Goal: Check status: Check status

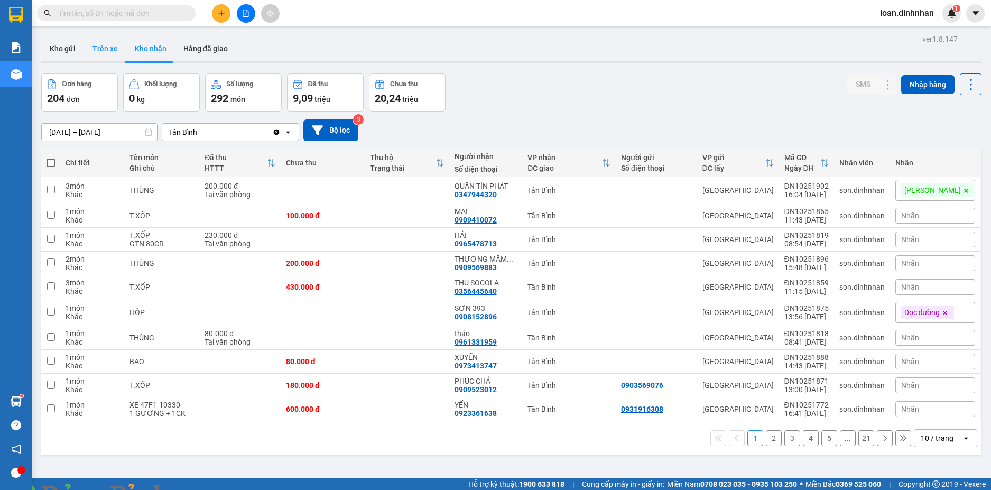
click at [99, 43] on button "Trên xe" at bounding box center [105, 48] width 42 height 25
type input "[DATE] – [DATE]"
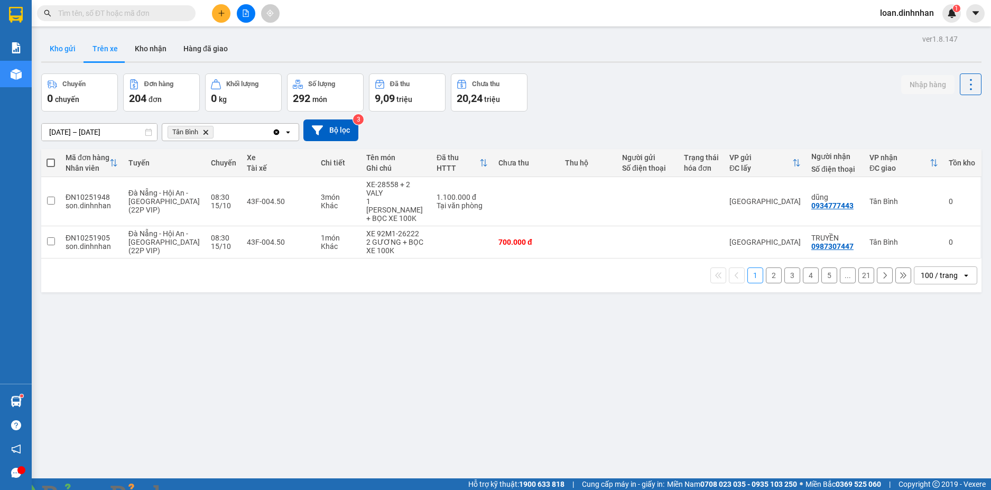
click at [58, 51] on button "Kho gửi" at bounding box center [62, 48] width 43 height 25
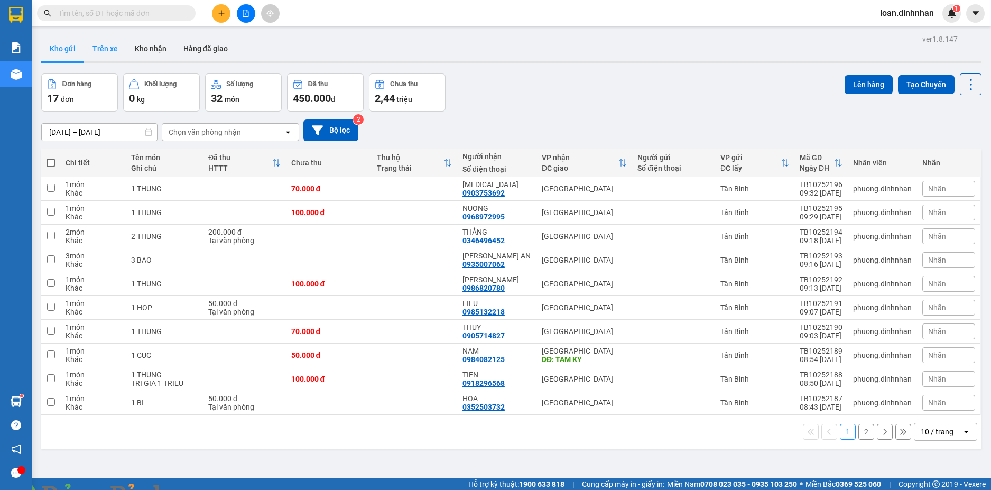
click at [123, 48] on button "Trên xe" at bounding box center [105, 48] width 42 height 25
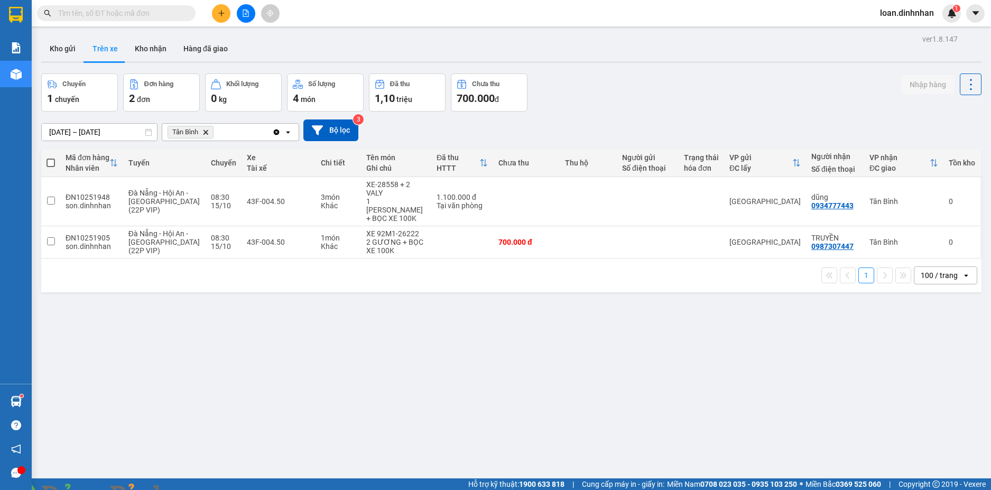
click at [195, 489] on img at bounding box center [191, 496] width 6 height 6
click at [947, 9] on img at bounding box center [952, 13] width 10 height 10
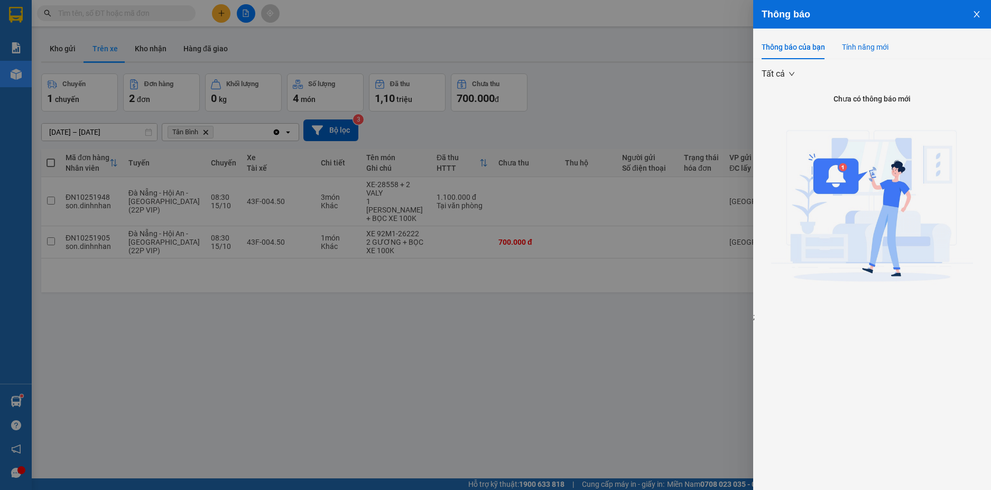
click at [871, 51] on div "Tính năng mới" at bounding box center [865, 47] width 47 height 12
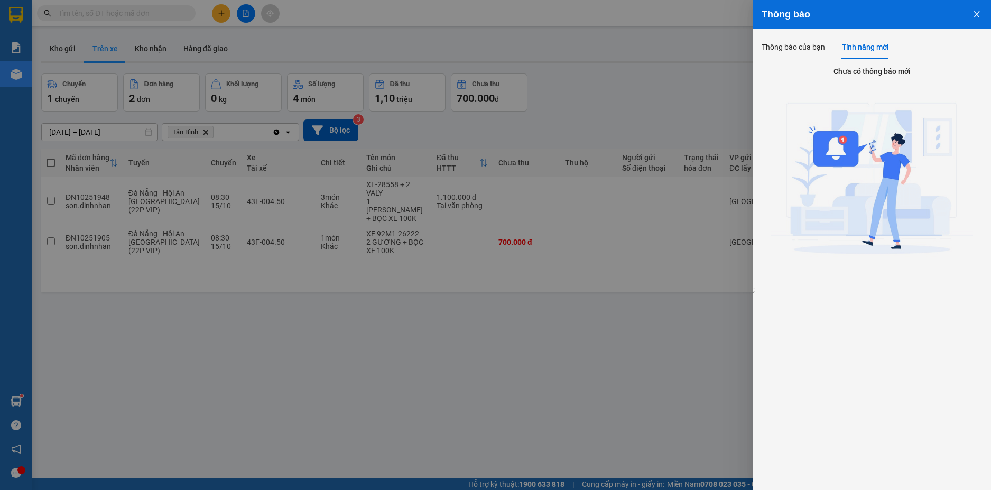
click at [665, 90] on div at bounding box center [495, 245] width 991 height 490
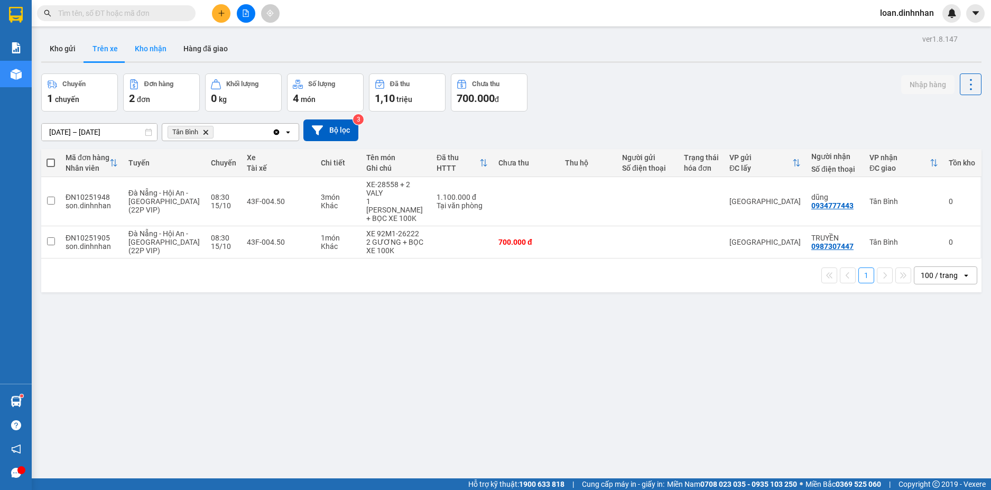
click at [151, 50] on button "Kho nhận" at bounding box center [150, 48] width 49 height 25
type input "[DATE] – [DATE]"
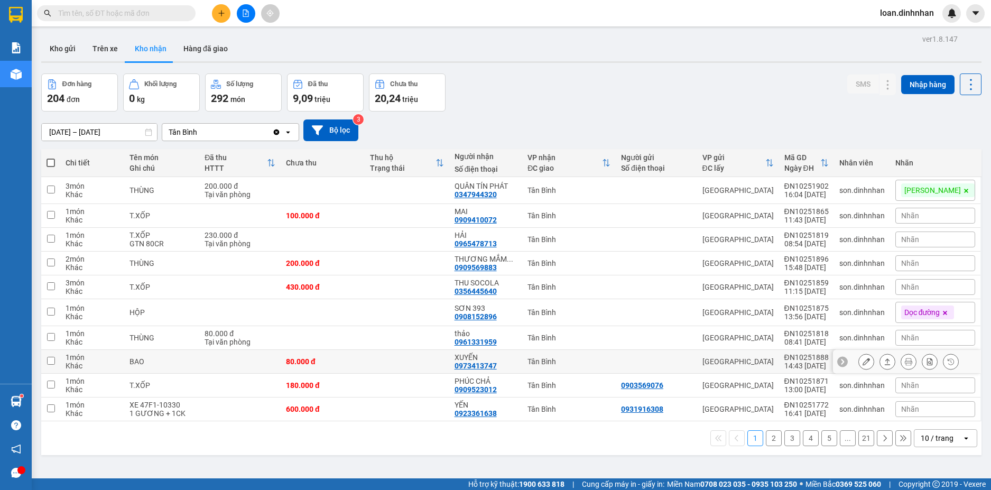
scroll to position [49, 0]
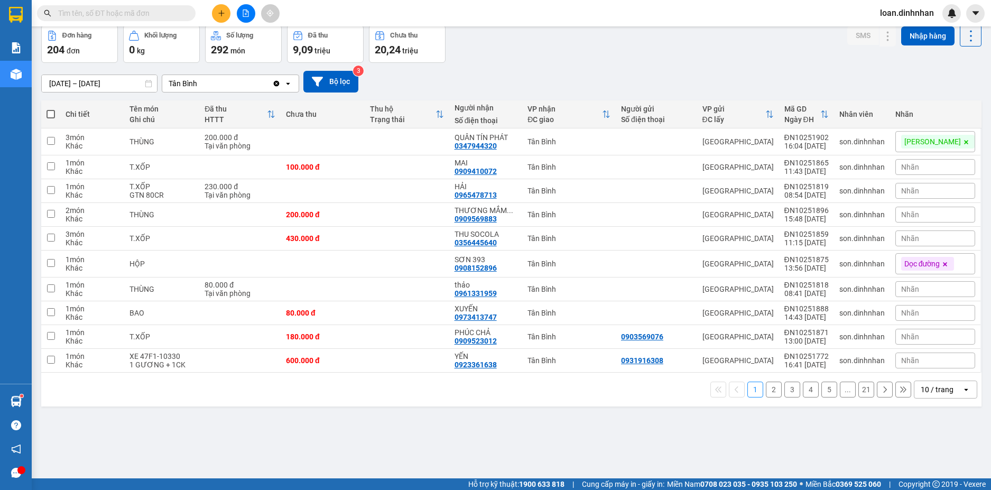
click at [921, 386] on div "10 / trang" at bounding box center [937, 389] width 33 height 11
click at [918, 363] on span "100 / trang" at bounding box center [933, 366] width 38 height 11
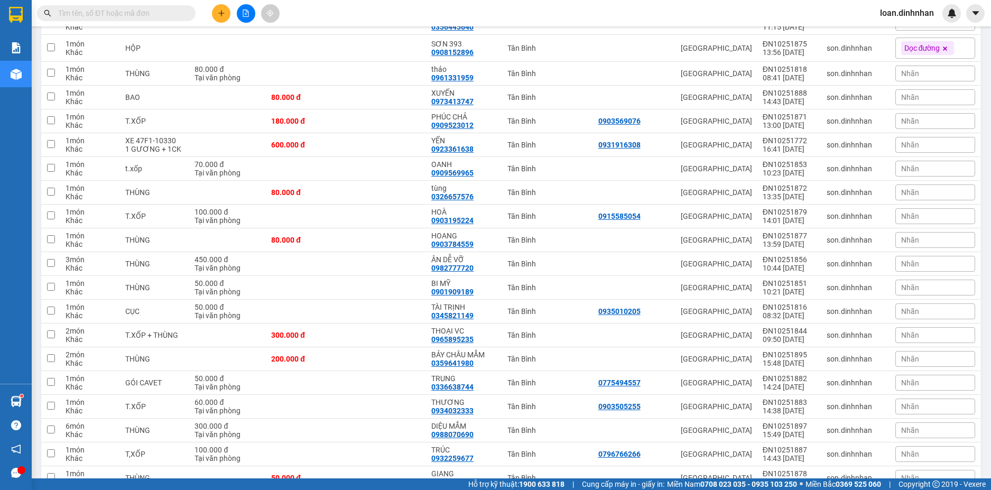
scroll to position [0, 0]
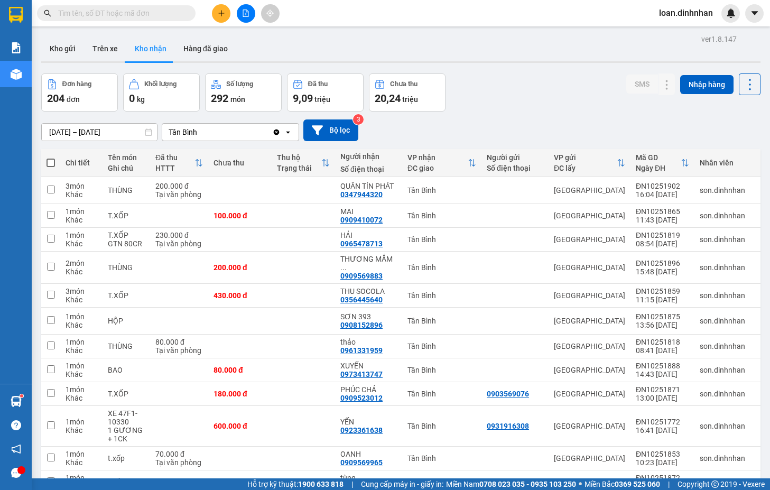
click at [635, 126] on div "[DATE] – [DATE] Press the down arrow key to interact with the calendar and sele…" at bounding box center [400, 130] width 719 height 22
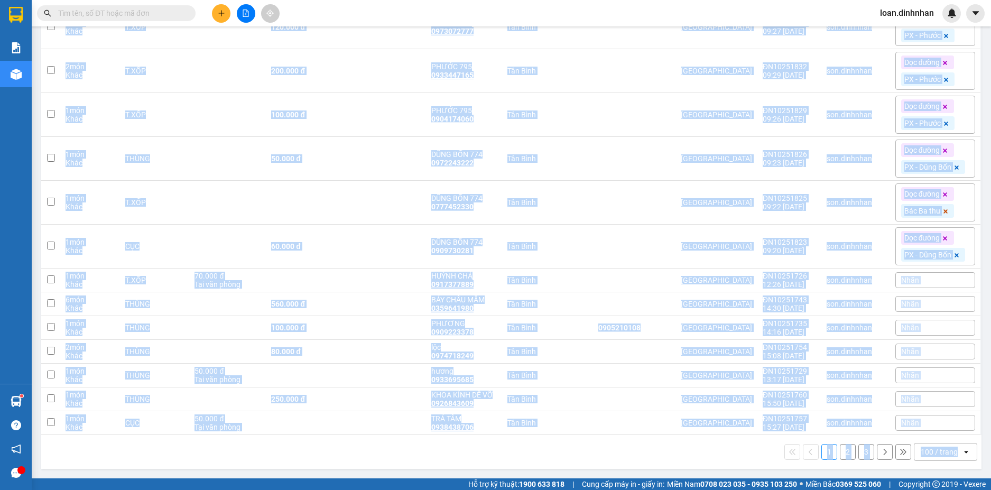
scroll to position [2431, 0]
drag, startPoint x: 372, startPoint y: 100, endPoint x: 422, endPoint y: 390, distance: 294.1
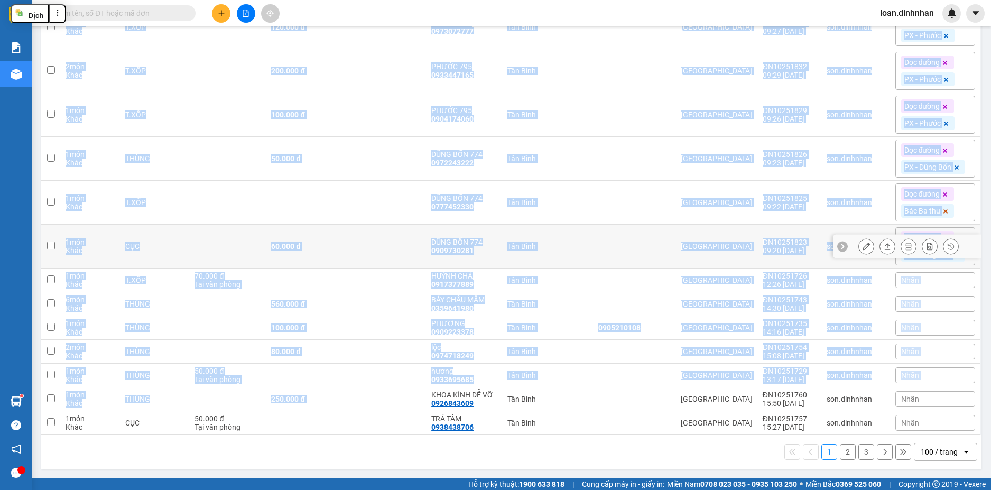
click at [378, 245] on td at bounding box center [386, 247] width 80 height 44
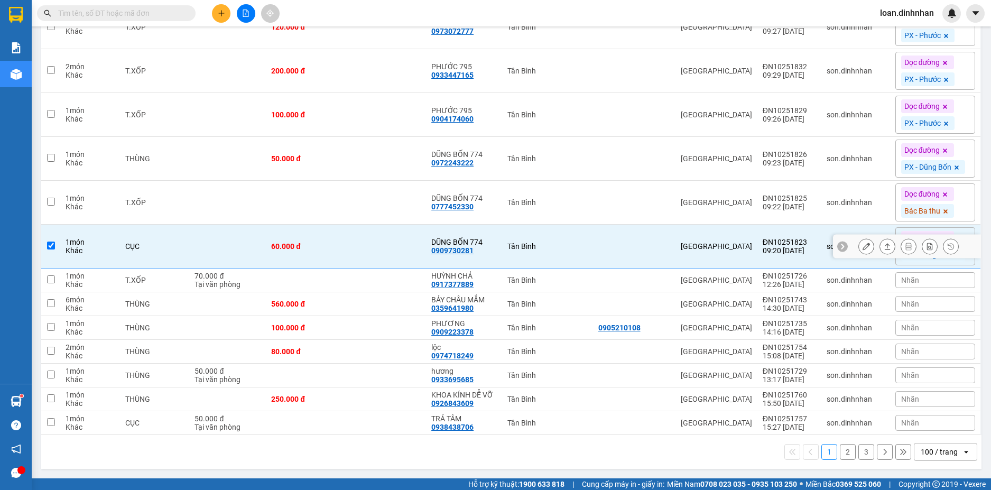
click at [483, 238] on div "DŨNG BỐN 774" at bounding box center [464, 242] width 66 height 8
checkbox input "false"
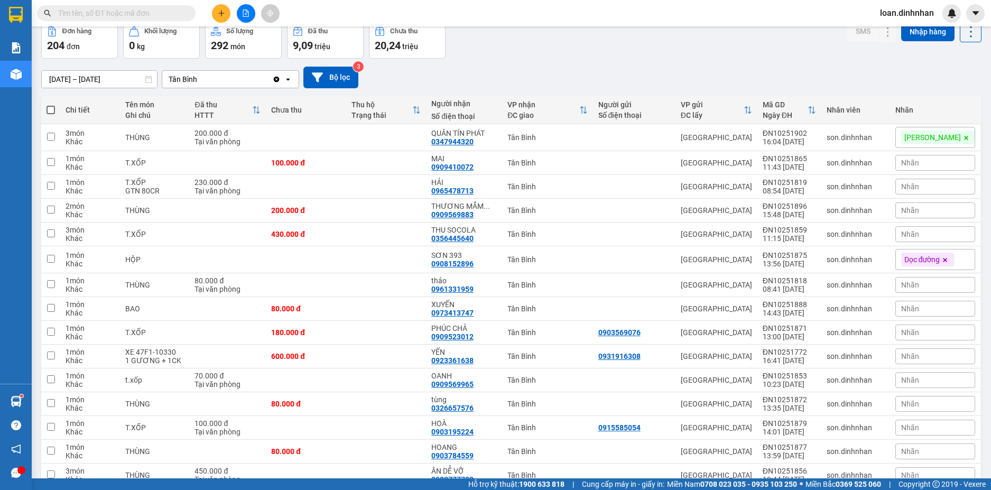
scroll to position [0, 0]
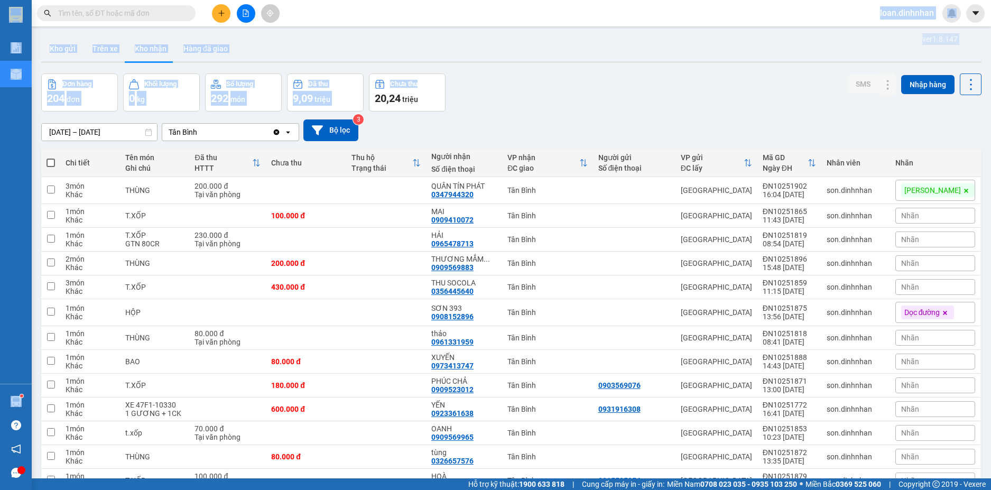
drag, startPoint x: 595, startPoint y: 86, endPoint x: 503, endPoint y: 17, distance: 114.5
click at [503, 18] on section "Kết quả [PERSON_NAME] ( 0 ) Bộ lọc Thuộc VP này Gửi 3 ngày gần nhất No Data loa…" at bounding box center [495, 245] width 991 height 490
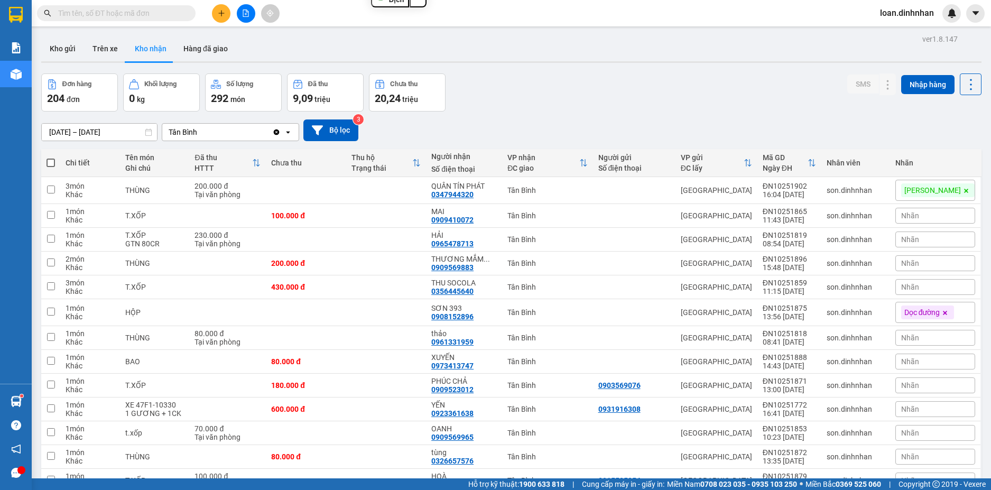
click at [536, 98] on div "Đơn hàng 204 đơn [PERSON_NAME] 0 kg Số [PERSON_NAME] 292 món Đã thu 9,09 [PERSO…" at bounding box center [511, 92] width 940 height 38
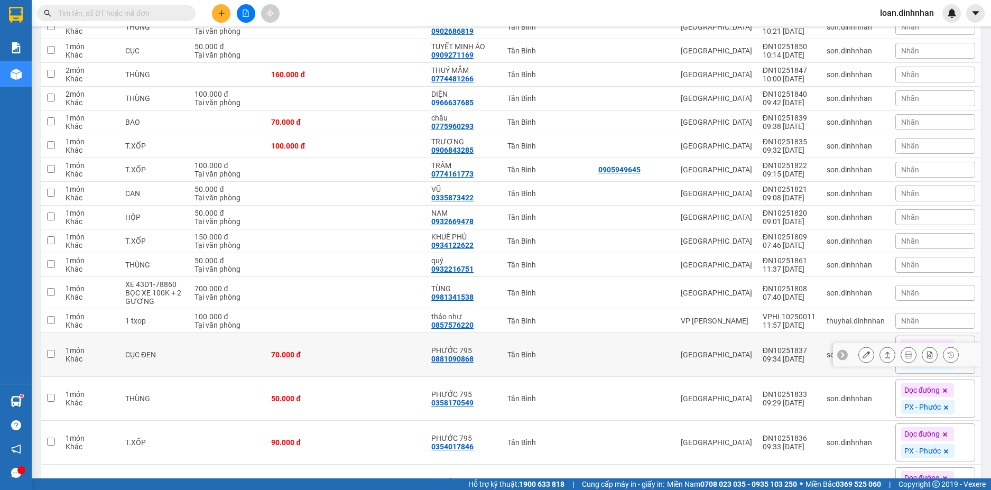
scroll to position [2009, 0]
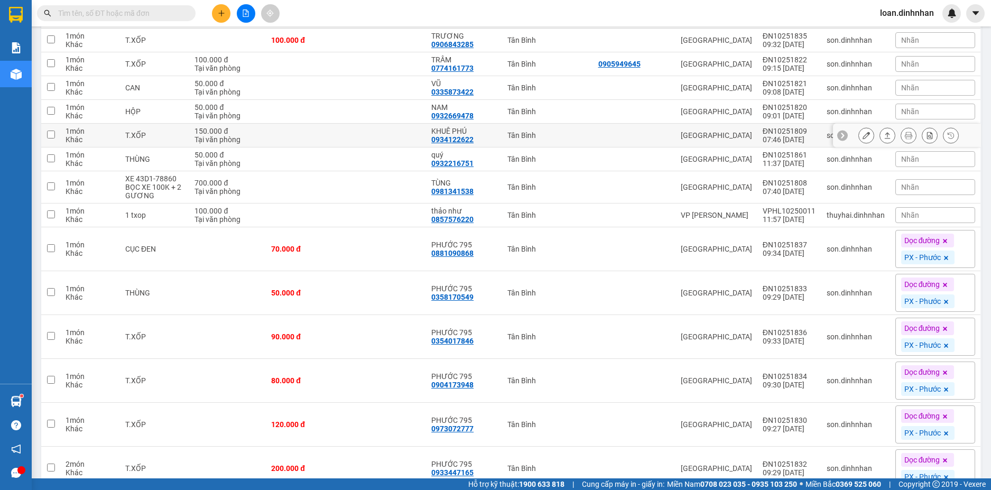
click at [880, 145] on button at bounding box center [887, 135] width 15 height 18
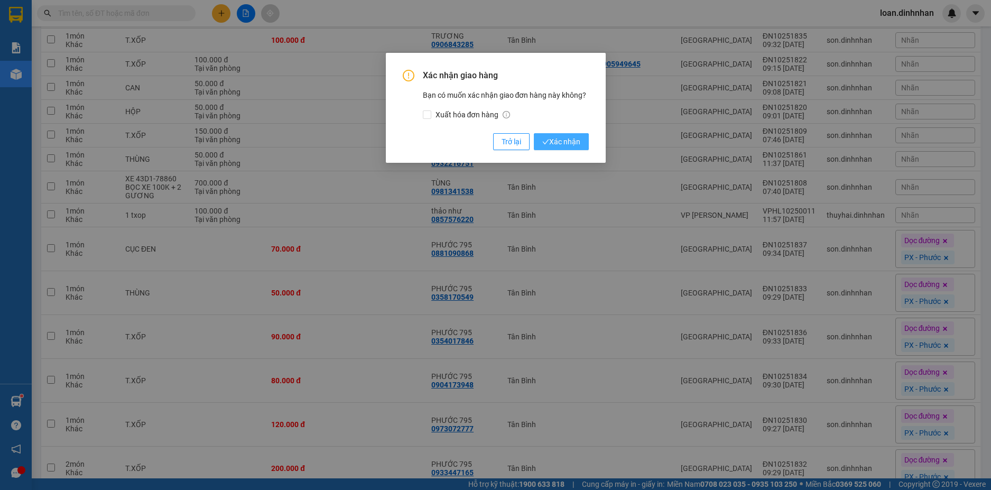
click at [551, 138] on span "Xác nhận" at bounding box center [561, 142] width 38 height 12
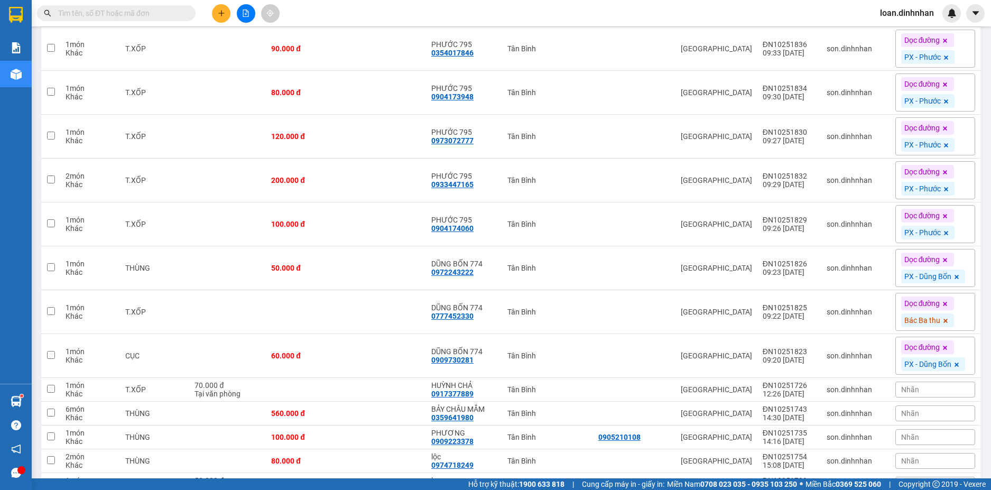
scroll to position [2435, 0]
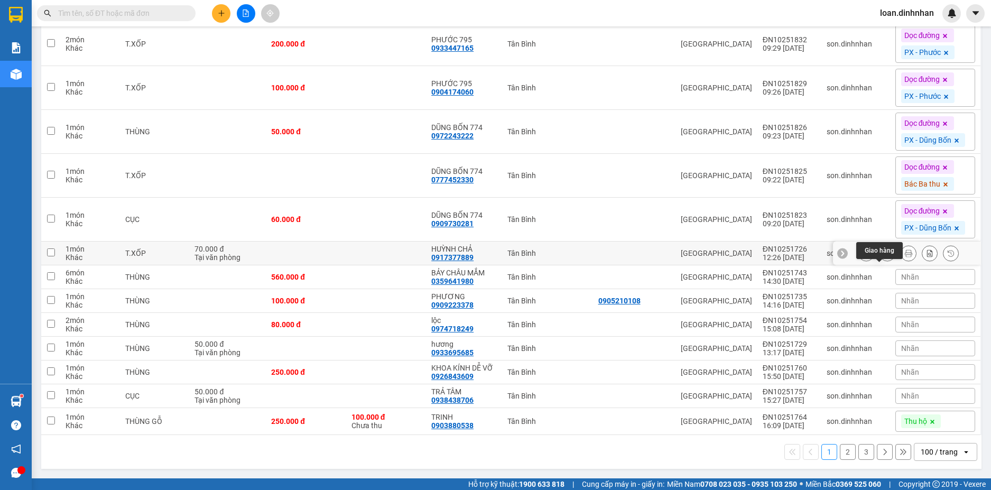
click at [880, 245] on button at bounding box center [887, 253] width 15 height 18
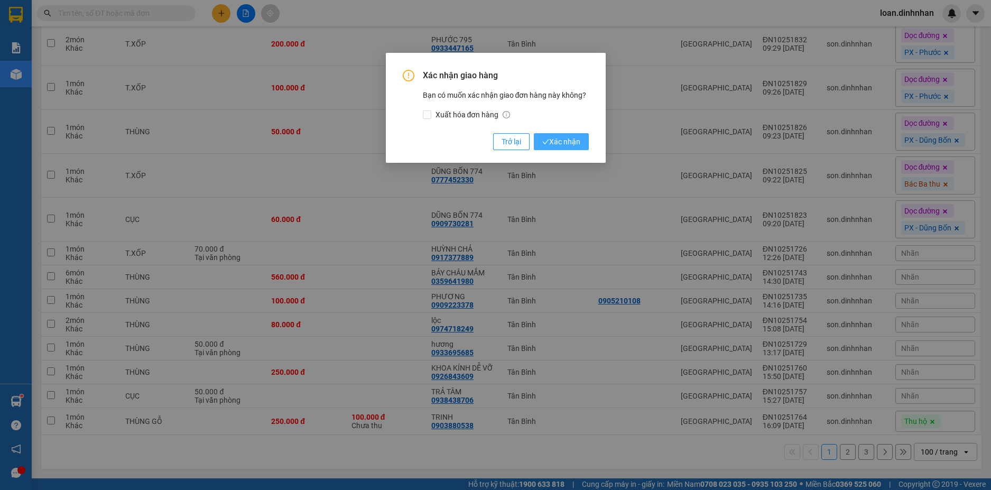
click at [584, 143] on button "Xác nhận" at bounding box center [561, 141] width 55 height 17
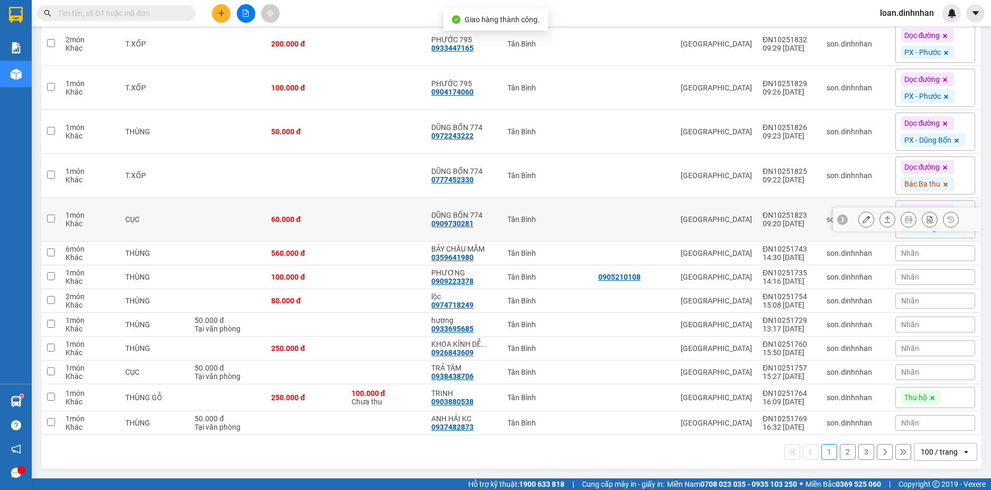
scroll to position [2426, 0]
